Goal: Find contact information: Find contact information

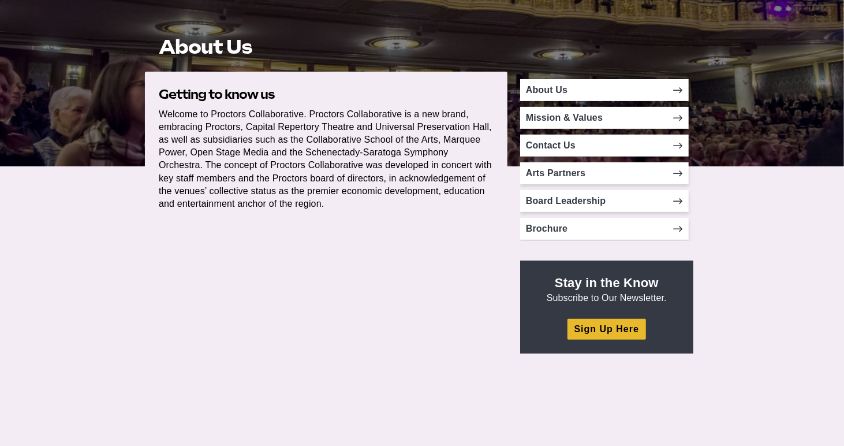
scroll to position [231, 0]
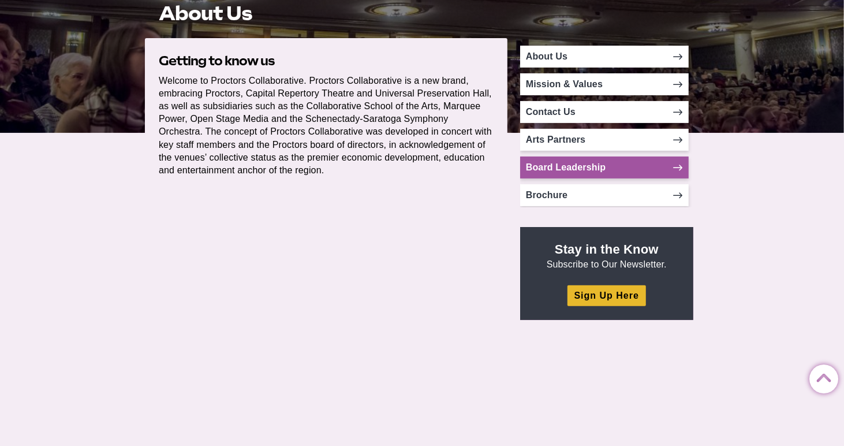
click at [674, 168] on icon at bounding box center [678, 167] width 9 height 9
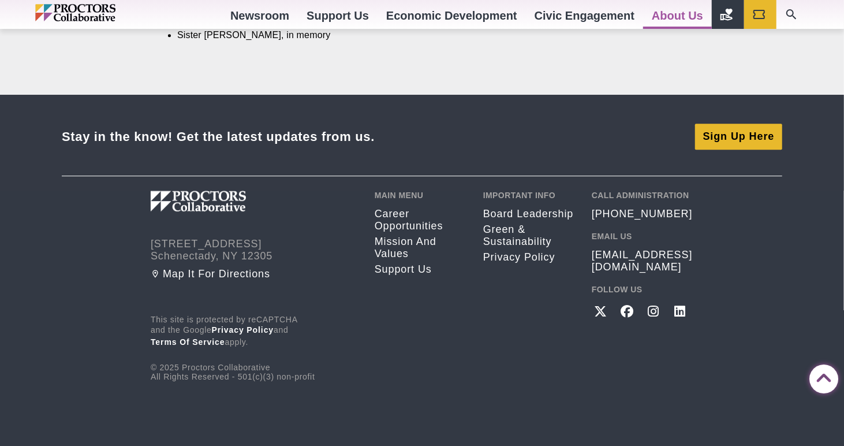
scroll to position [2191, 0]
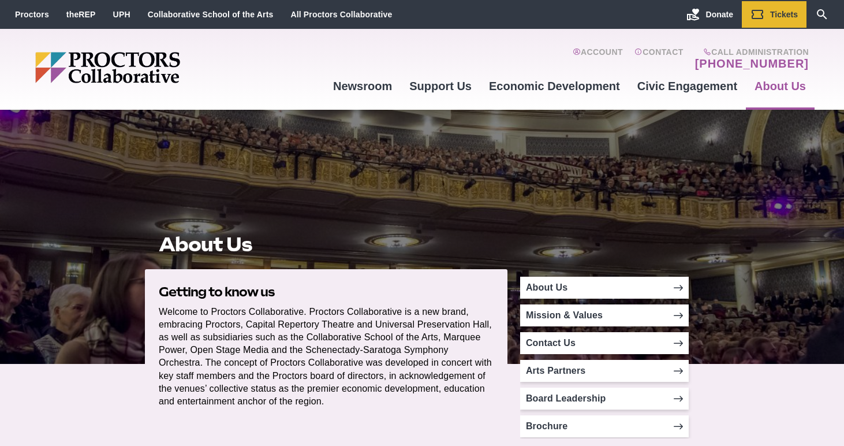
scroll to position [230, 0]
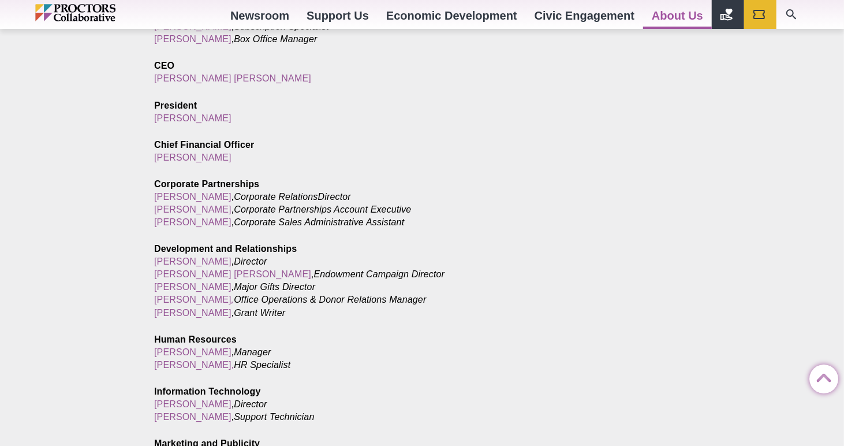
scroll to position [693, 0]
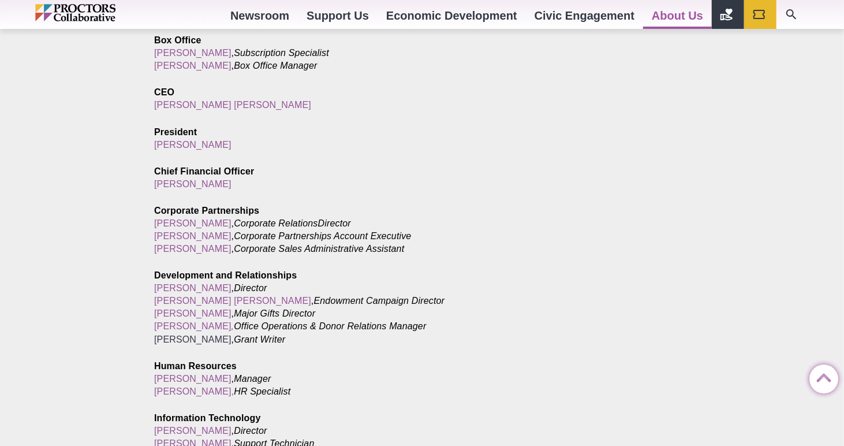
click at [193, 338] on link "[PERSON_NAME]" at bounding box center [192, 339] width 77 height 10
